Goal: Transaction & Acquisition: Purchase product/service

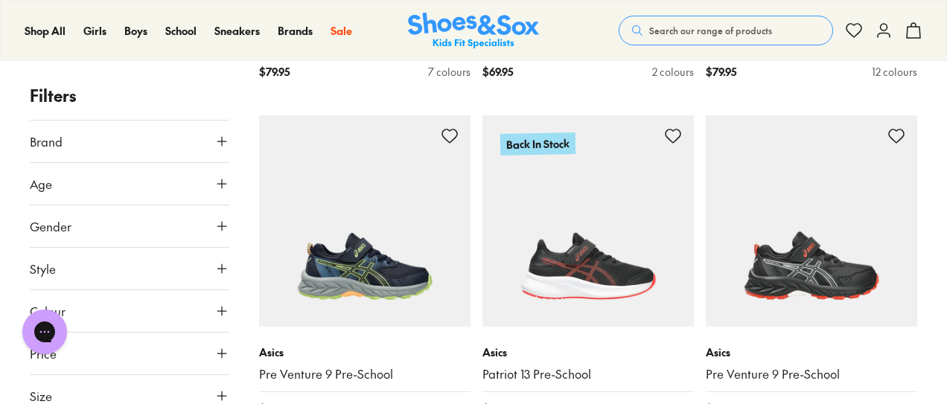
scroll to position [1925, 0]
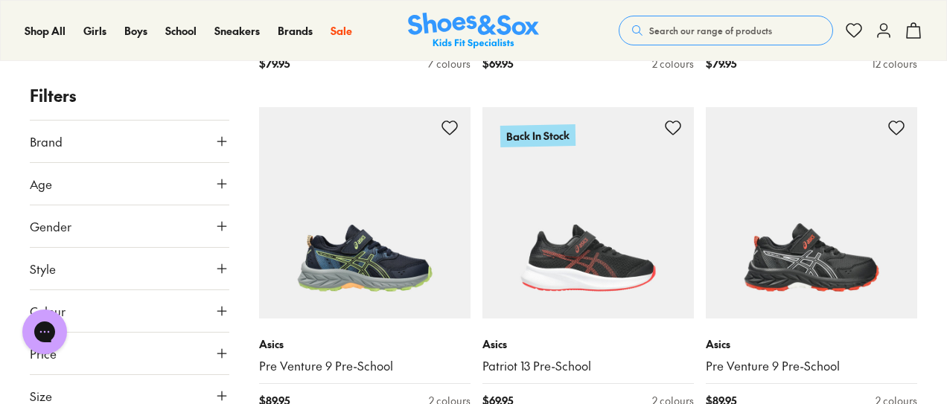
click at [196, 184] on button "Age" at bounding box center [130, 184] width 200 height 42
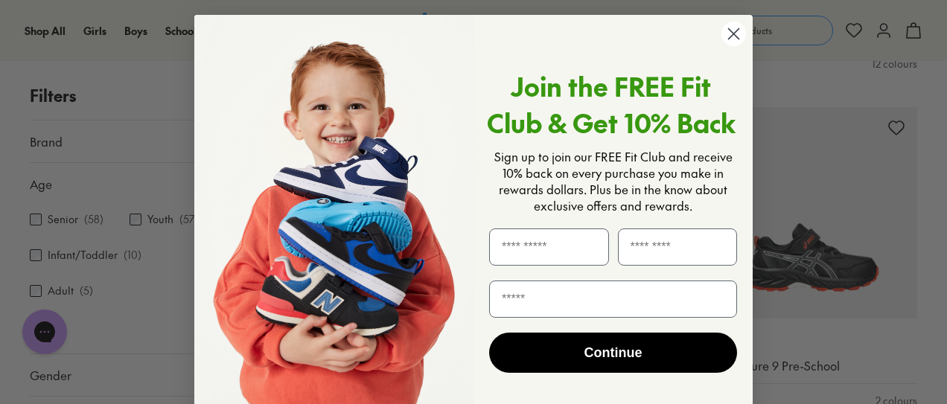
click at [728, 38] on circle "Close dialog" at bounding box center [734, 34] width 25 height 25
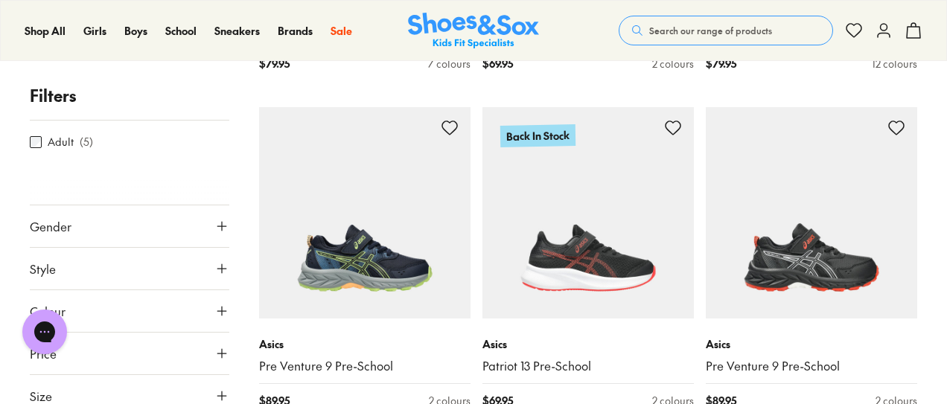
scroll to position [153, 0]
click at [207, 387] on button "Size" at bounding box center [130, 392] width 200 height 42
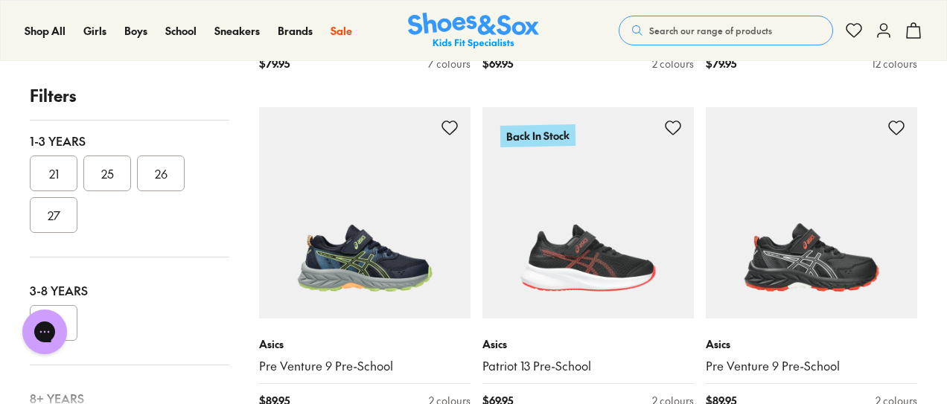
scroll to position [195, 0]
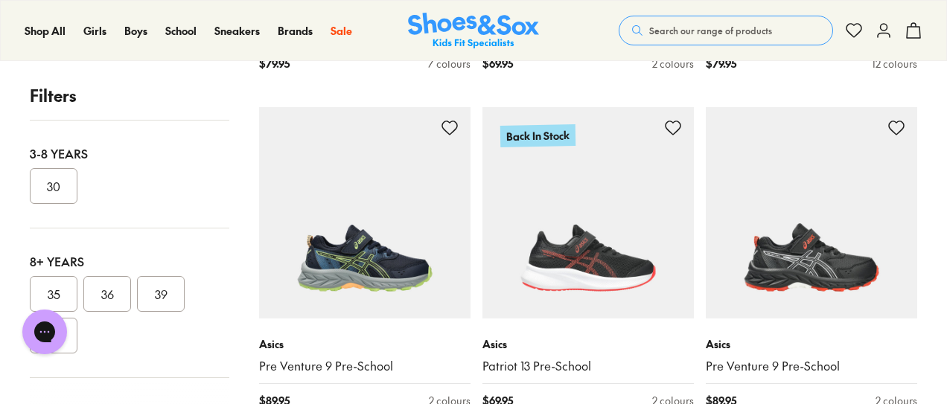
click at [115, 290] on button "36" at bounding box center [107, 294] width 48 height 36
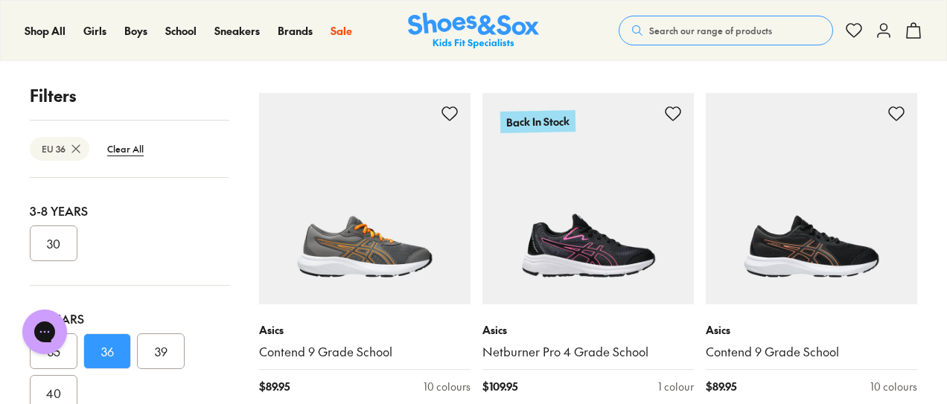
scroll to position [3277, 0]
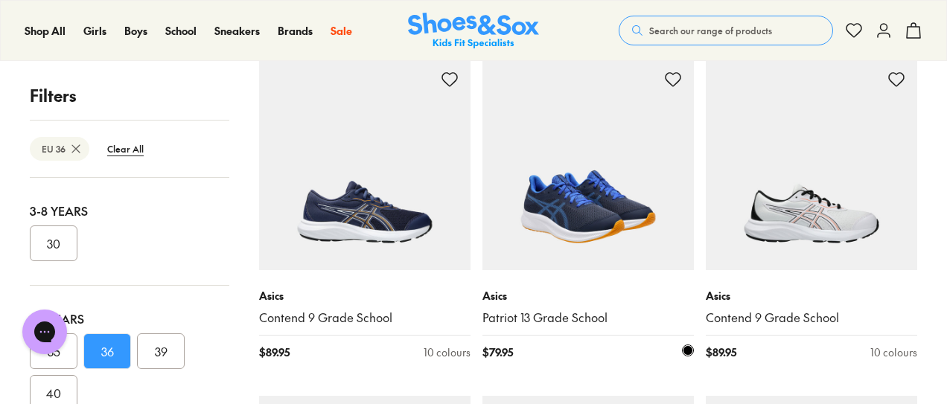
scroll to position [4022, 0]
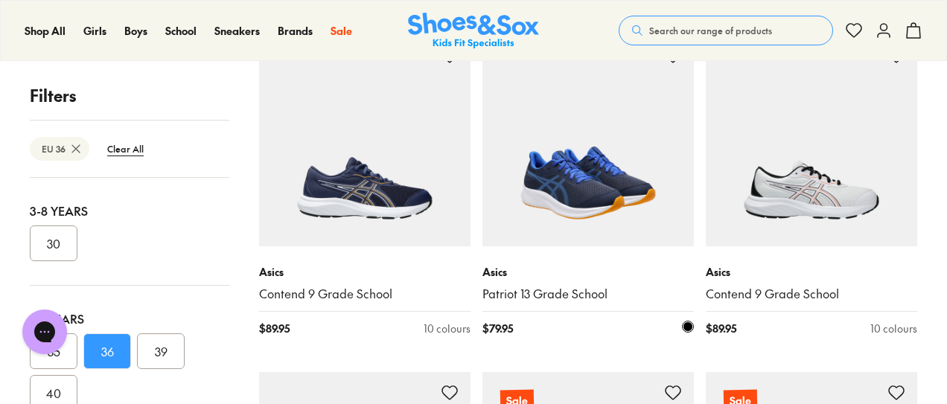
click at [579, 191] on img at bounding box center [589, 141] width 212 height 212
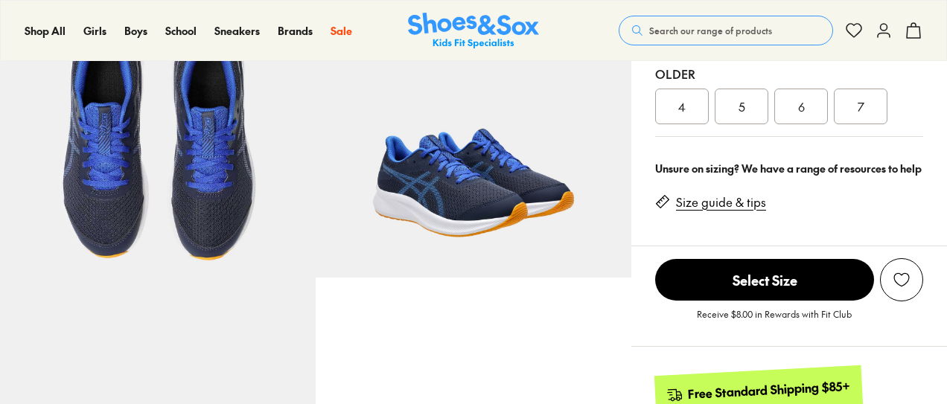
select select "*"
